Goal: Transaction & Acquisition: Register for event/course

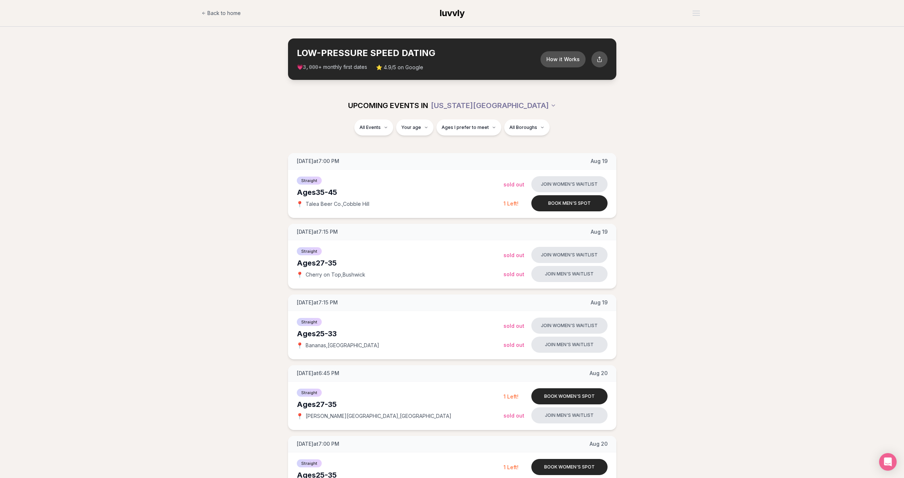
click at [731, 133] on div "All Events Your age Ages I prefer to meet All Boroughs" at bounding box center [452, 132] width 904 height 25
